Goal: Task Accomplishment & Management: Manage account settings

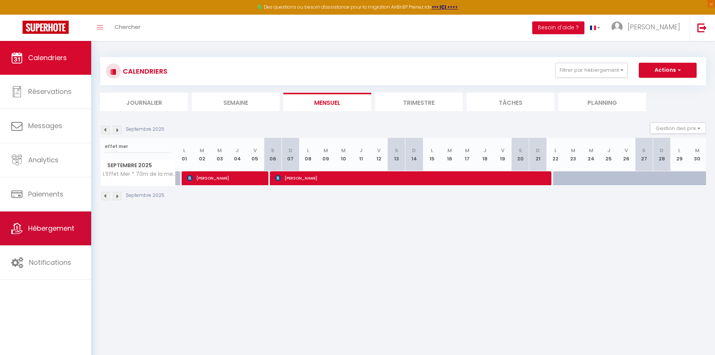
click at [43, 234] on link "Hébergement" at bounding box center [45, 228] width 91 height 34
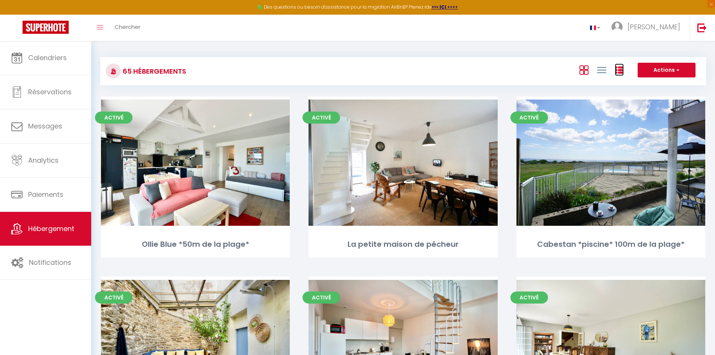
click at [618, 74] on icon at bounding box center [619, 70] width 9 height 9
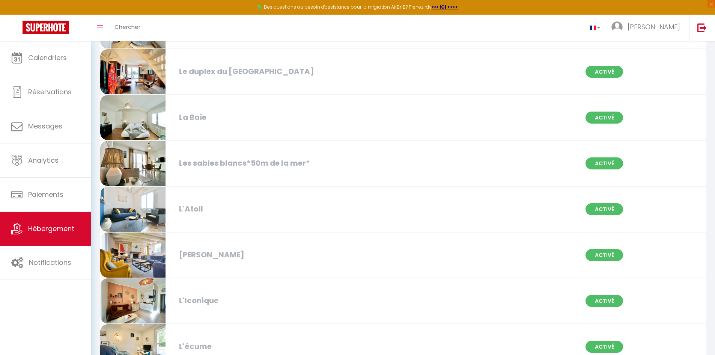
scroll to position [1126, 0]
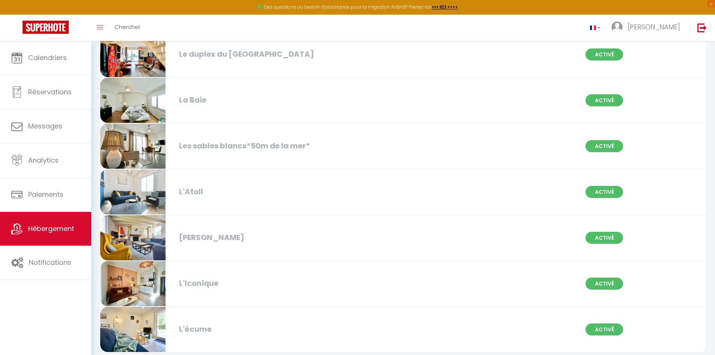
click at [212, 235] on div "[PERSON_NAME]" at bounding box center [272, 238] width 195 height 12
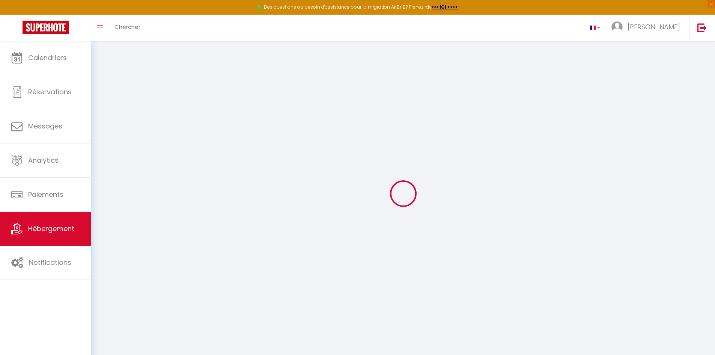
select select
checkbox input "false"
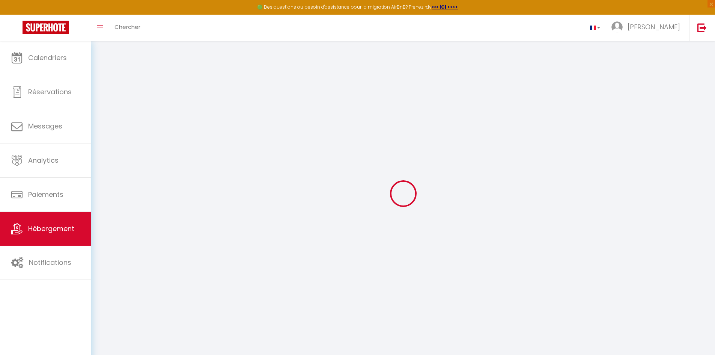
select select "16:00"
select select "20:00"
select select "10:00"
select select "15"
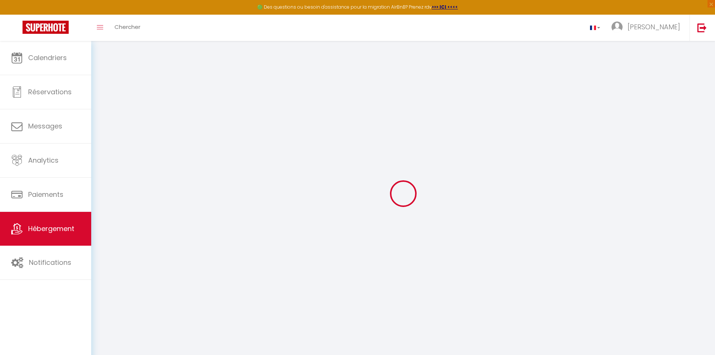
select select
checkbox input "false"
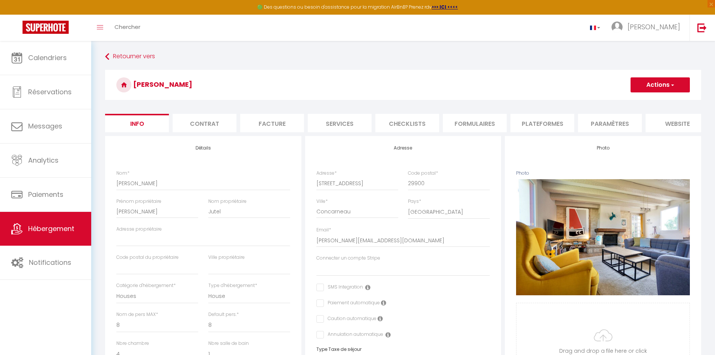
select select
checkbox input "false"
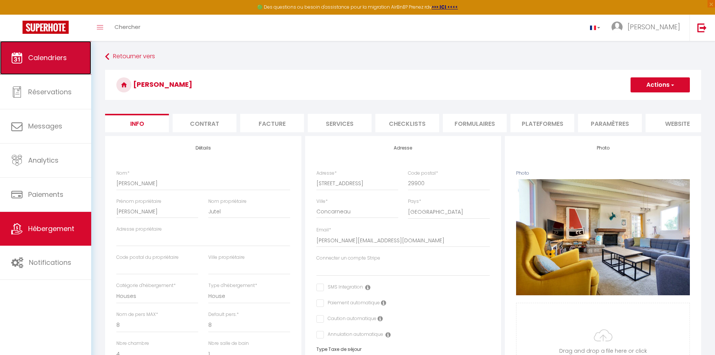
click at [47, 60] on span "Calendriers" at bounding box center [47, 57] width 39 height 9
